Goal: Information Seeking & Learning: Learn about a topic

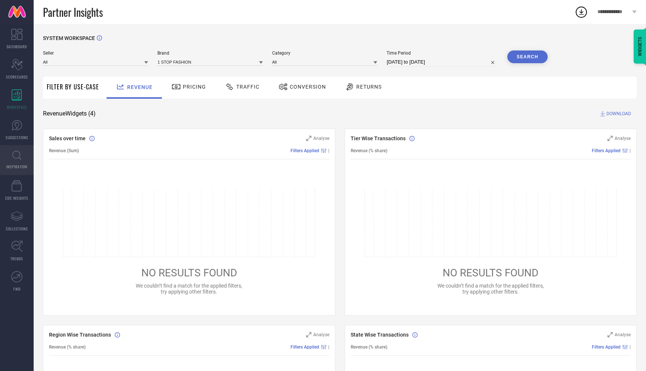
click at [21, 161] on link "INSPIRATION" at bounding box center [17, 160] width 34 height 30
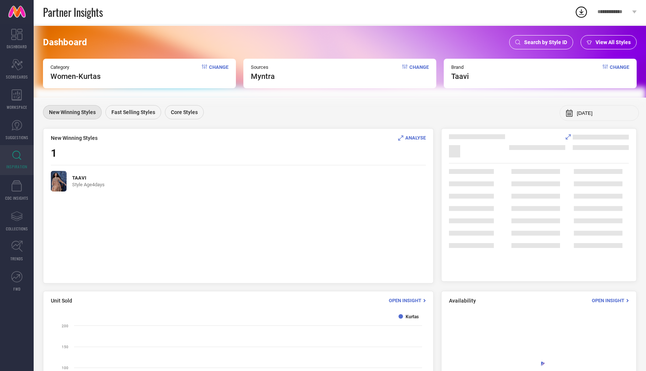
click at [557, 44] on span "Search by Style ID" at bounding box center [545, 42] width 43 height 6
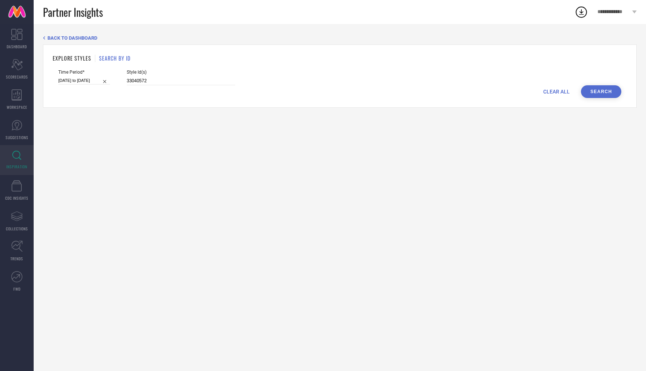
click at [560, 93] on span "CLEAR ALL" at bounding box center [556, 92] width 27 height 6
click at [185, 81] on input at bounding box center [181, 81] width 108 height 9
paste input "32496325 32496250 32496283 32496271 32496298 32496355 32496361 32496347"
type input "32496325 32496250 32496283 32496271 32496298 32496355 32496361 32496347"
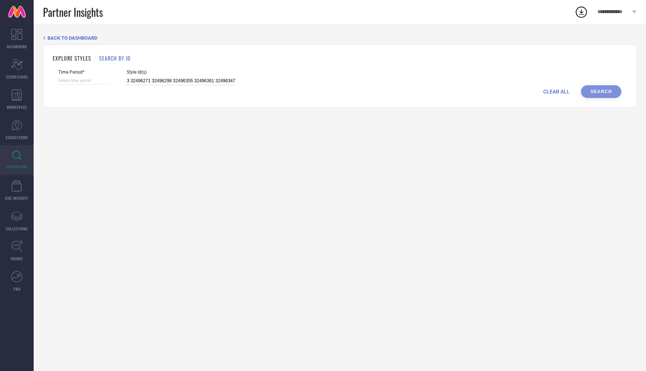
select select "8"
select select "2025"
select select "9"
select select "2025"
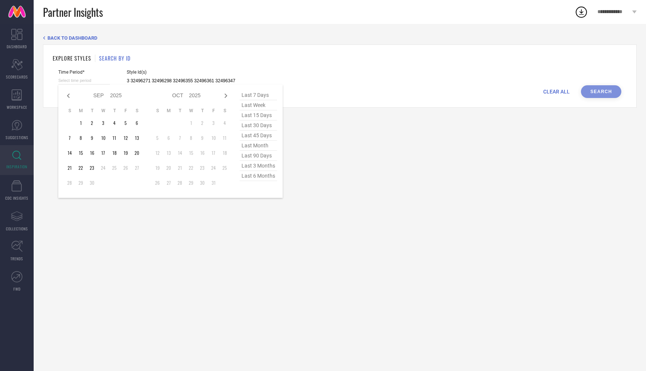
click at [90, 80] on input at bounding box center [84, 81] width 52 height 8
type input "32496325 32496250 32496283 32496271 32496298 32496355 32496361 32496347"
click at [268, 166] on span "last 3 months" at bounding box center [258, 166] width 37 height 10
type input "01-06-2025 to 31-08-2025"
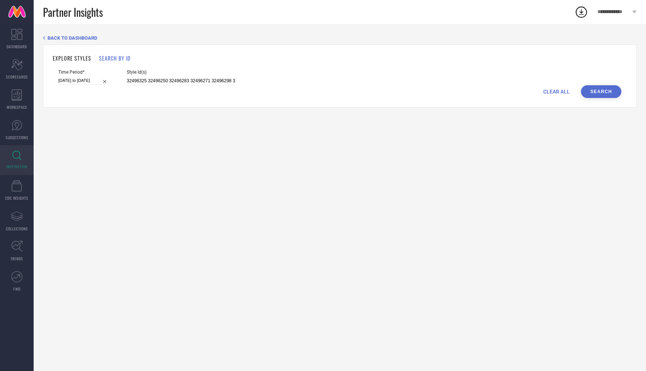
click at [595, 91] on button "Search" at bounding box center [601, 91] width 40 height 13
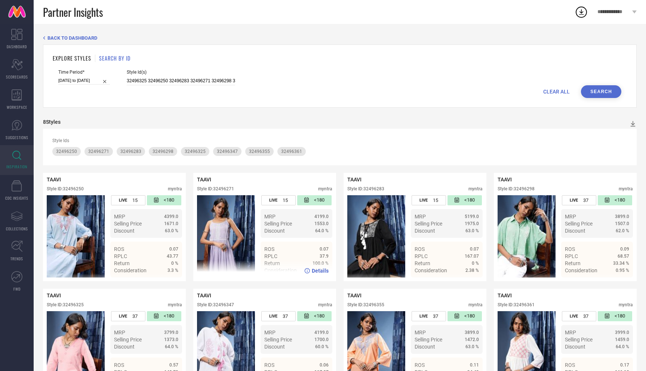
scroll to position [38, 0]
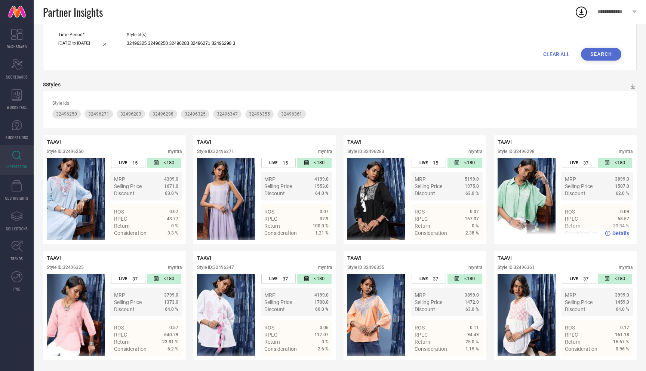
click at [503, 191] on img at bounding box center [526, 199] width 58 height 82
click at [530, 203] on img at bounding box center [526, 199] width 58 height 82
click at [620, 238] on div "Details" at bounding box center [565, 233] width 143 height 21
click at [620, 236] on div "Details" at bounding box center [565, 233] width 143 height 21
click at [621, 234] on span "Details" at bounding box center [620, 233] width 17 height 6
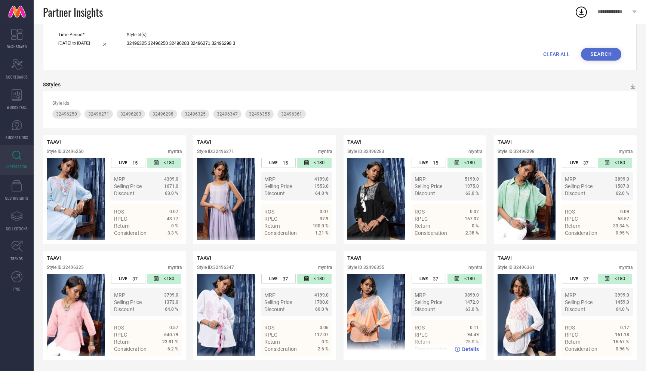
click at [469, 348] on span "Details" at bounding box center [470, 349] width 17 height 6
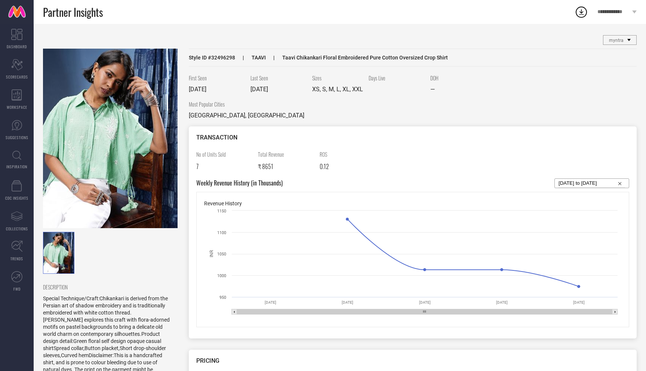
click at [136, 142] on img at bounding box center [110, 138] width 135 height 179
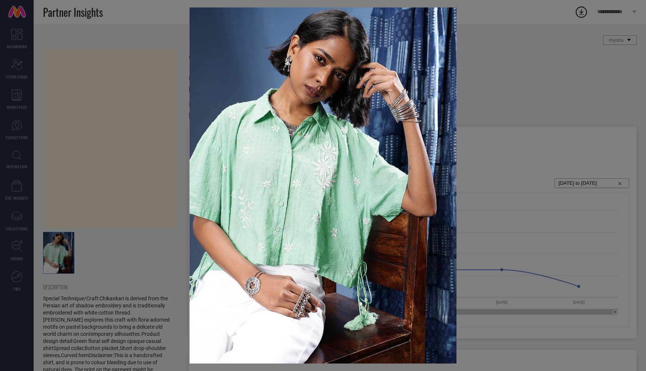
click at [77, 41] on div at bounding box center [323, 185] width 646 height 371
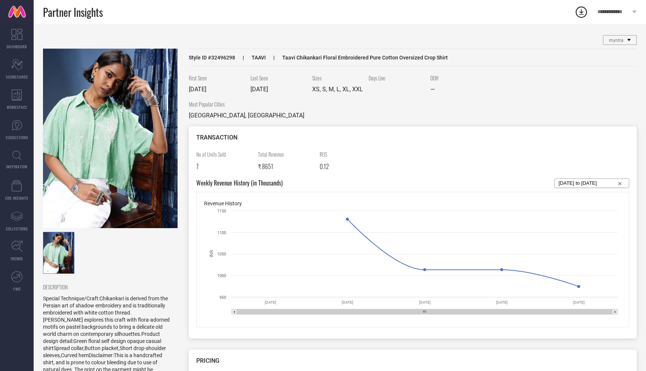
click at [228, 58] on span "Style ID # 32496298" at bounding box center [212, 58] width 46 height 6
copy span "32496298"
click at [16, 161] on link "INSPIRATION" at bounding box center [17, 160] width 34 height 30
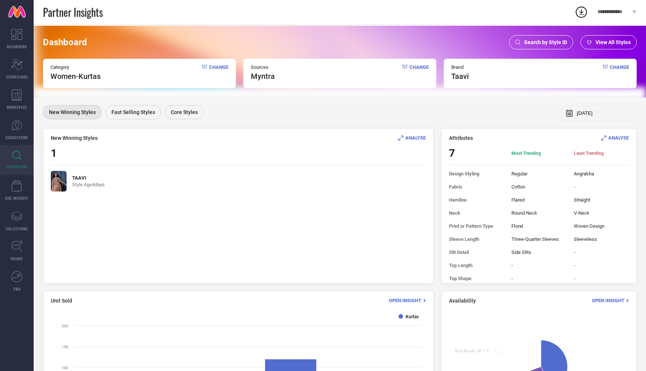
click at [16, 12] on link at bounding box center [17, 12] width 34 height 24
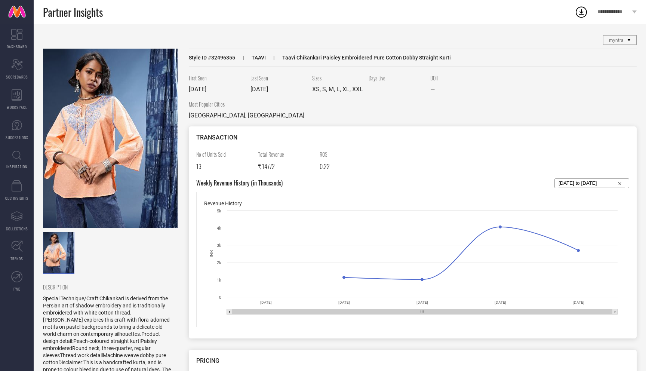
click at [117, 166] on img at bounding box center [110, 138] width 135 height 179
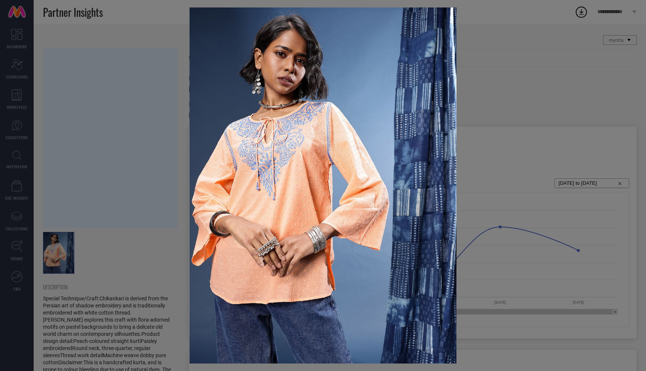
click at [93, 117] on div at bounding box center [323, 185] width 646 height 371
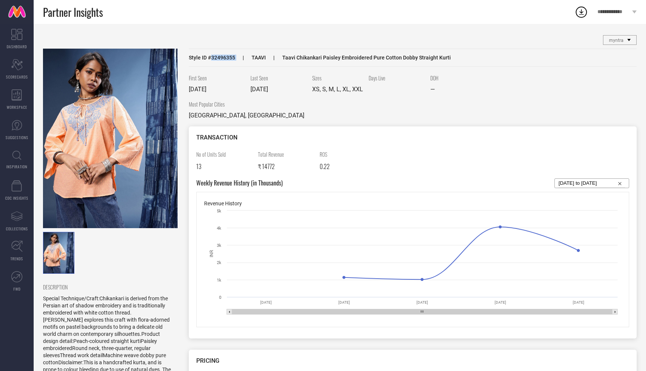
drag, startPoint x: 212, startPoint y: 58, endPoint x: 235, endPoint y: 58, distance: 22.8
click at [235, 58] on div "Style ID # 32496355 TAAVI Taavi Chikankari Paisley Embroidered Pure Cotton Dobb…" at bounding box center [413, 58] width 448 height 18
copy span "32496355"
click at [16, 14] on link at bounding box center [17, 12] width 34 height 24
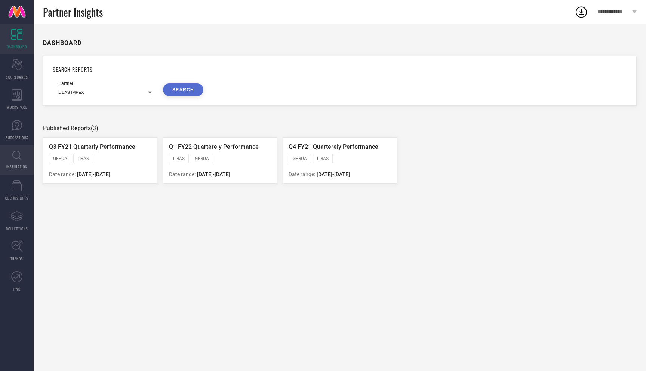
click at [24, 145] on link "INSPIRATION" at bounding box center [17, 160] width 34 height 30
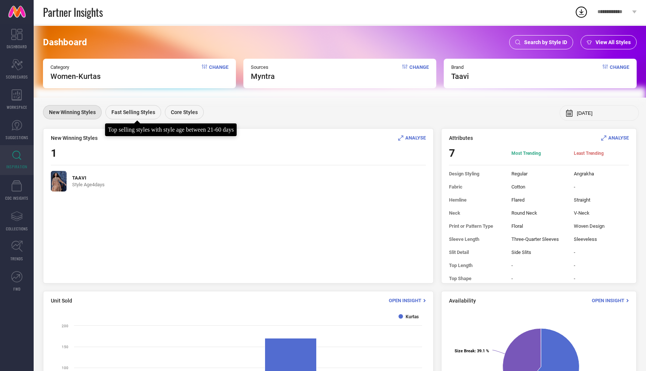
click at [134, 110] on span "Fast Selling Styles" at bounding box center [133, 112] width 44 height 6
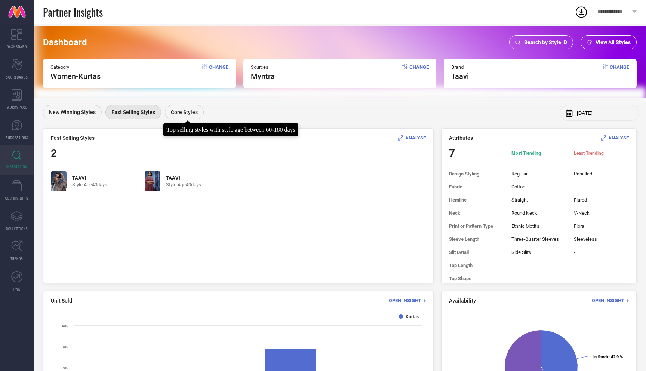
click at [192, 113] on span "Core Styles" at bounding box center [184, 112] width 27 height 6
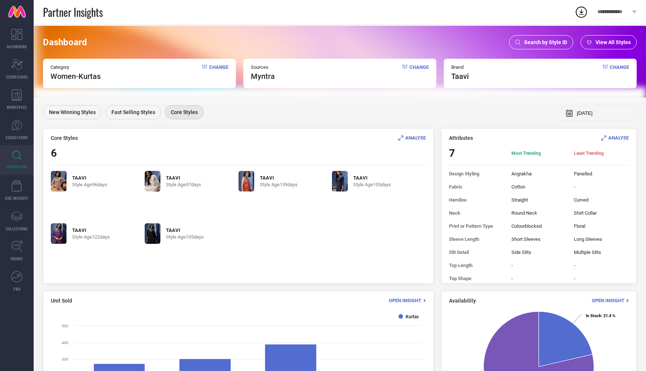
click at [213, 68] on span "Change" at bounding box center [218, 72] width 19 height 16
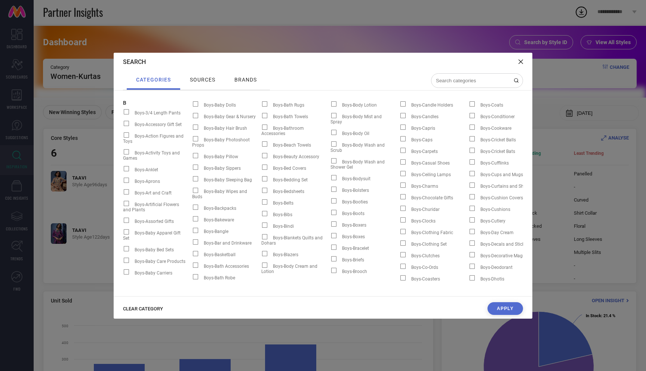
click at [153, 307] on span "CLEAR CATEGORY" at bounding box center [143, 309] width 40 height 6
click at [470, 79] on input at bounding box center [472, 80] width 75 height 6
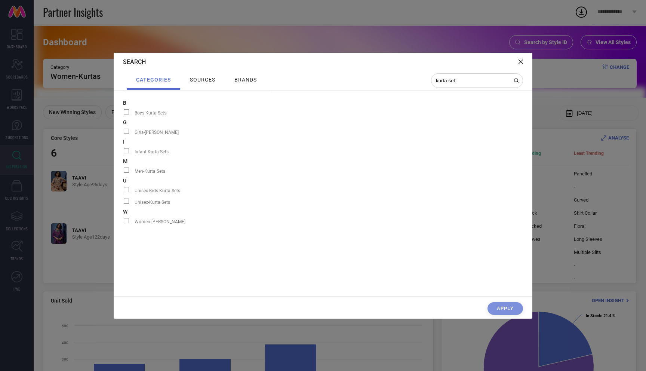
type input "kurta set"
click at [129, 224] on div at bounding box center [129, 221] width 12 height 6
click at [123, 223] on input "Women-[PERSON_NAME]" at bounding box center [123, 223] width 0 height 0
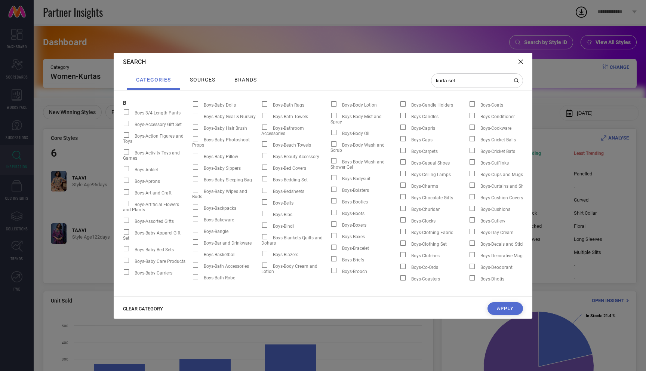
click at [508, 312] on button "Apply" at bounding box center [504, 308] width 35 height 13
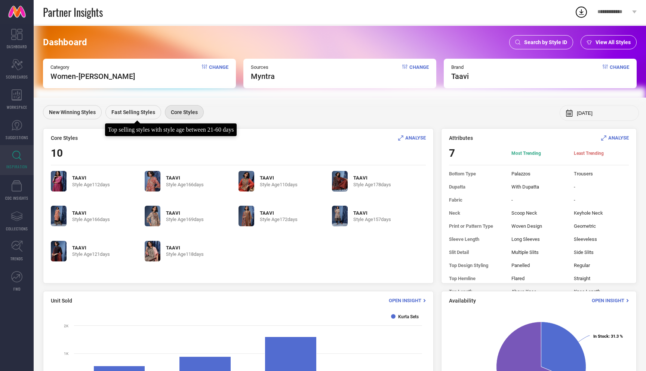
click at [138, 113] on span "Fast Selling Styles" at bounding box center [133, 112] width 44 height 6
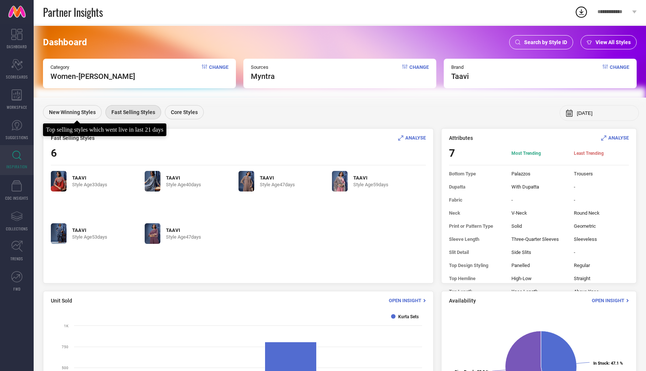
click at [83, 112] on span "New Winning Styles" at bounding box center [72, 112] width 47 height 6
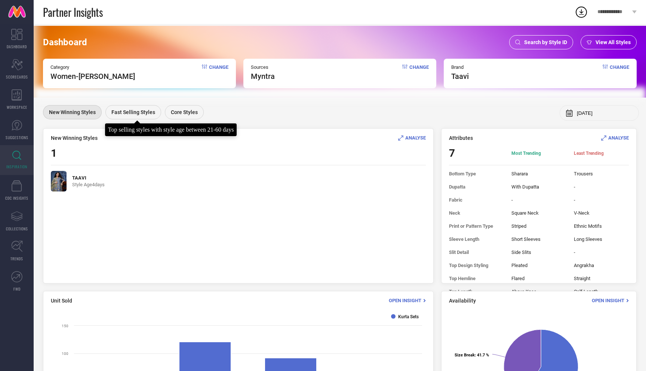
click at [124, 116] on div "Fast Selling Styles" at bounding box center [133, 112] width 56 height 14
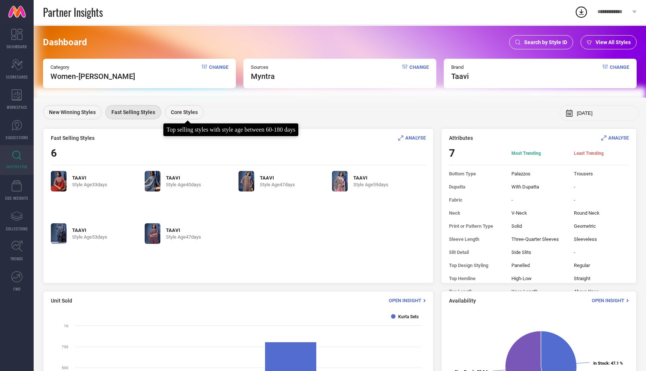
click at [187, 114] on span "Core Styles" at bounding box center [184, 112] width 27 height 6
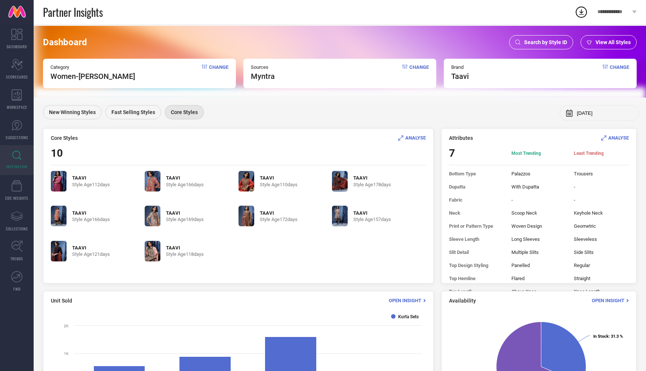
click at [60, 249] on img at bounding box center [59, 251] width 16 height 21
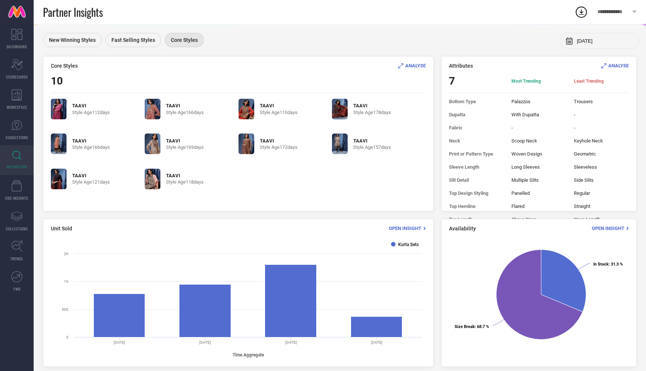
scroll to position [79, 0]
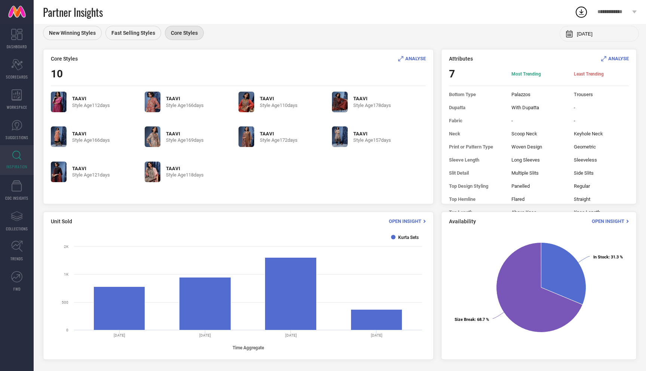
click at [413, 222] on span "Open Insight" at bounding box center [405, 221] width 33 height 6
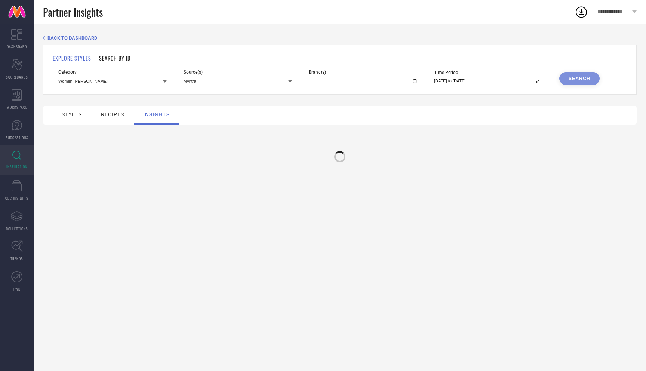
type input "TAAVI"
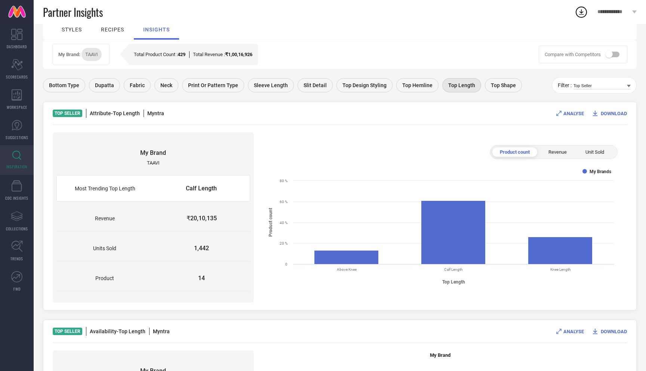
scroll to position [77, 0]
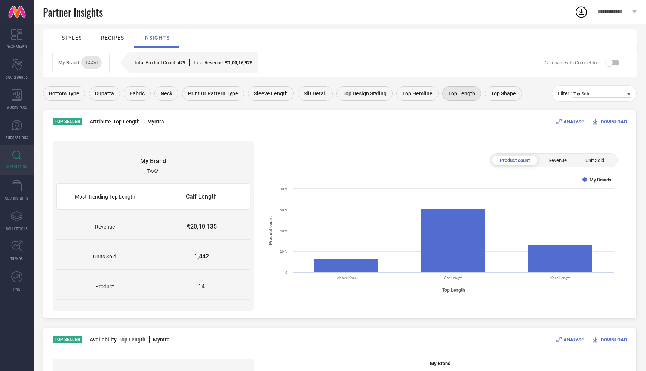
click at [563, 122] on span "ANALYSE" at bounding box center [573, 122] width 21 height 6
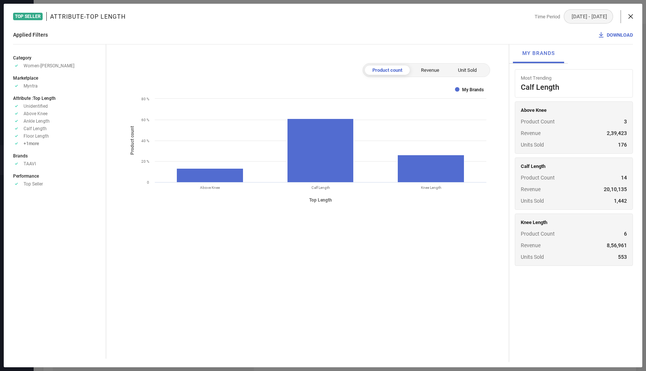
click at [629, 17] on icon at bounding box center [630, 16] width 4 height 4
